Goal: Task Accomplishment & Management: Use online tool/utility

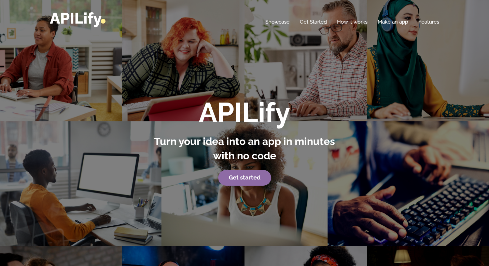
click at [252, 185] on p "Get started" at bounding box center [245, 178] width 190 height 16
click at [248, 177] on strong "Get started" at bounding box center [245, 177] width 32 height 7
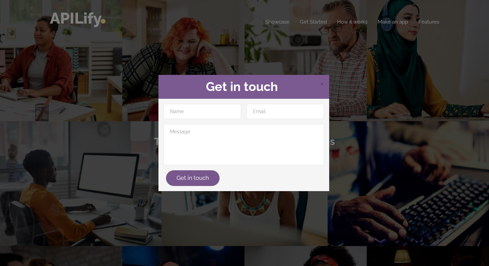
scroll to position [1, 0]
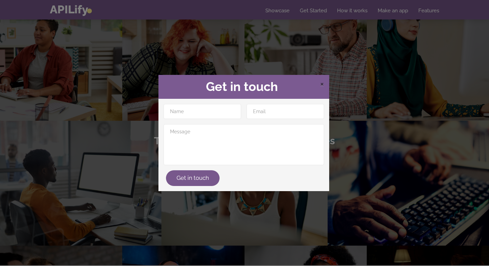
click at [320, 84] on span "×" at bounding box center [322, 83] width 4 height 10
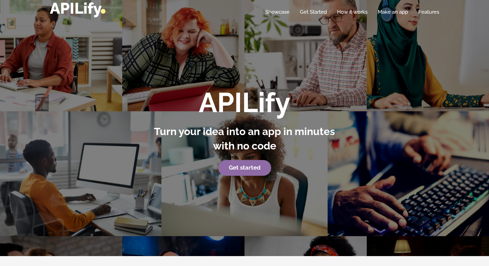
scroll to position [0, 0]
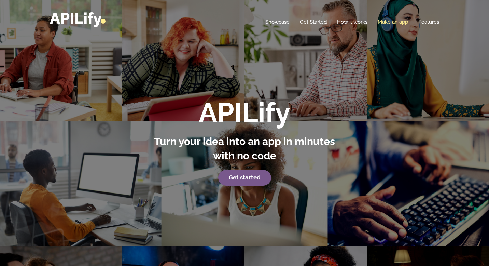
click at [390, 23] on link "Make an app" at bounding box center [393, 21] width 30 height 7
click at [388, 22] on link "Make an app" at bounding box center [393, 21] width 30 height 7
click at [311, 23] on link "Get Started" at bounding box center [313, 21] width 27 height 7
click at [305, 22] on link "Get Started" at bounding box center [313, 21] width 27 height 7
click at [298, 23] on ul "Home Showcase Get Started How it works Make an app Features" at bounding box center [347, 21] width 184 height 7
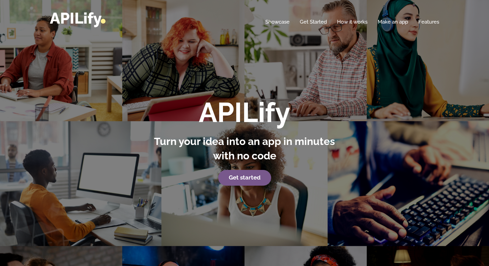
click at [298, 23] on ul "Home Showcase Get Started How it works Make an app Features" at bounding box center [347, 21] width 184 height 7
click at [313, 20] on link "Get Started" at bounding box center [313, 21] width 27 height 7
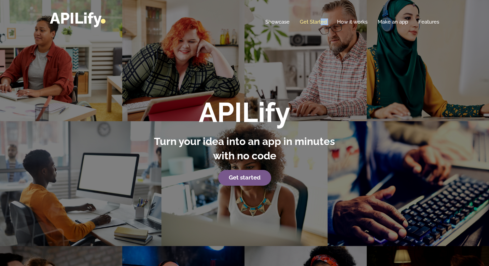
click at [313, 20] on link "Get Started" at bounding box center [313, 21] width 27 height 7
